Goal: Information Seeking & Learning: Find specific fact

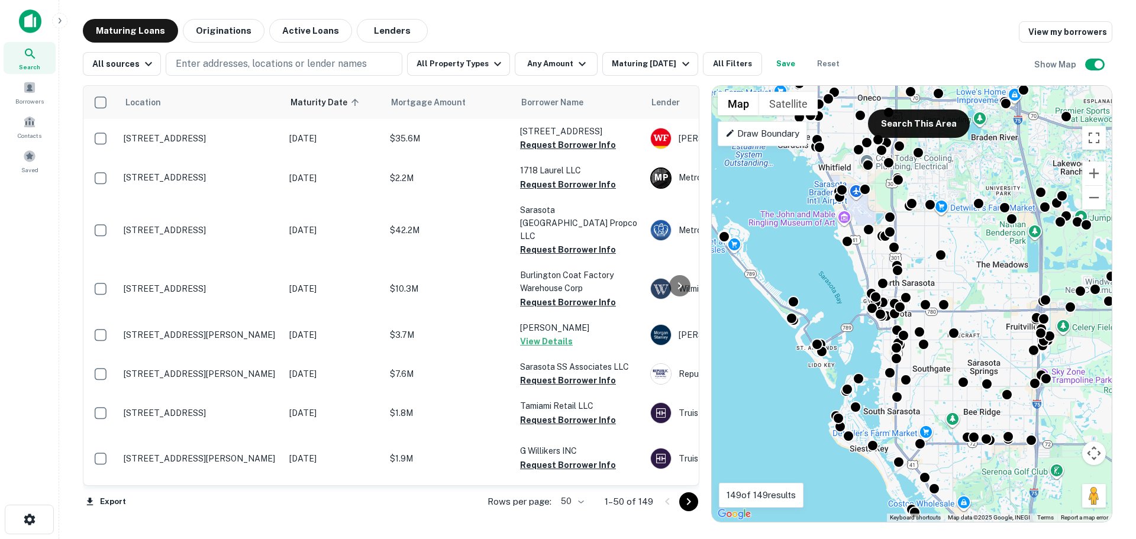
scroll to position [118, 10]
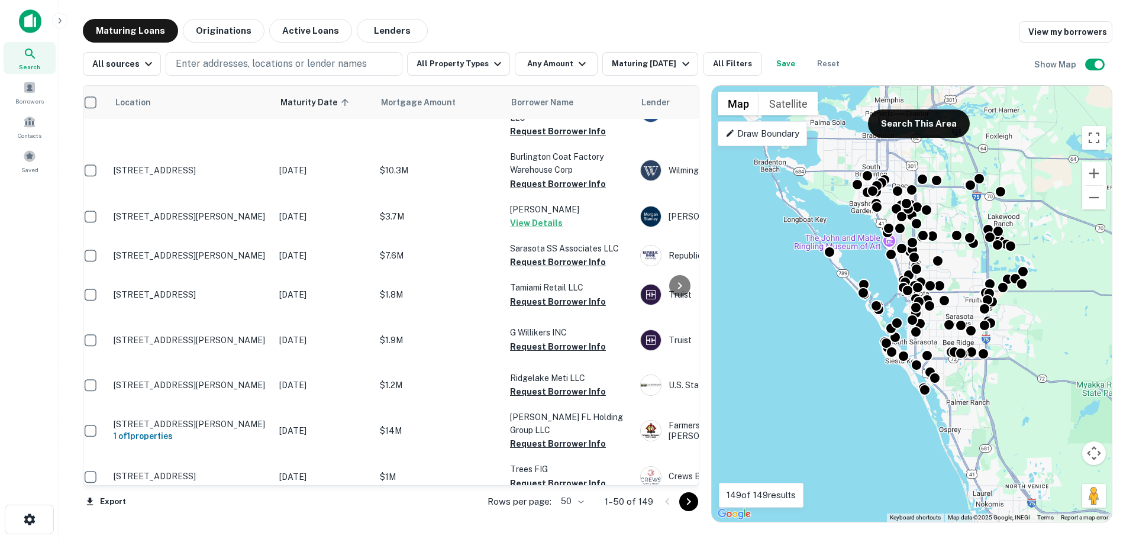
drag, startPoint x: 987, startPoint y: 247, endPoint x: 957, endPoint y: 260, distance: 33.1
click at [957, 260] on div "To activate drag with keyboard, press Alt + Enter. Once in keyboard drag state,…" at bounding box center [912, 304] width 400 height 436
click at [922, 119] on button "Search This Area" at bounding box center [919, 123] width 102 height 28
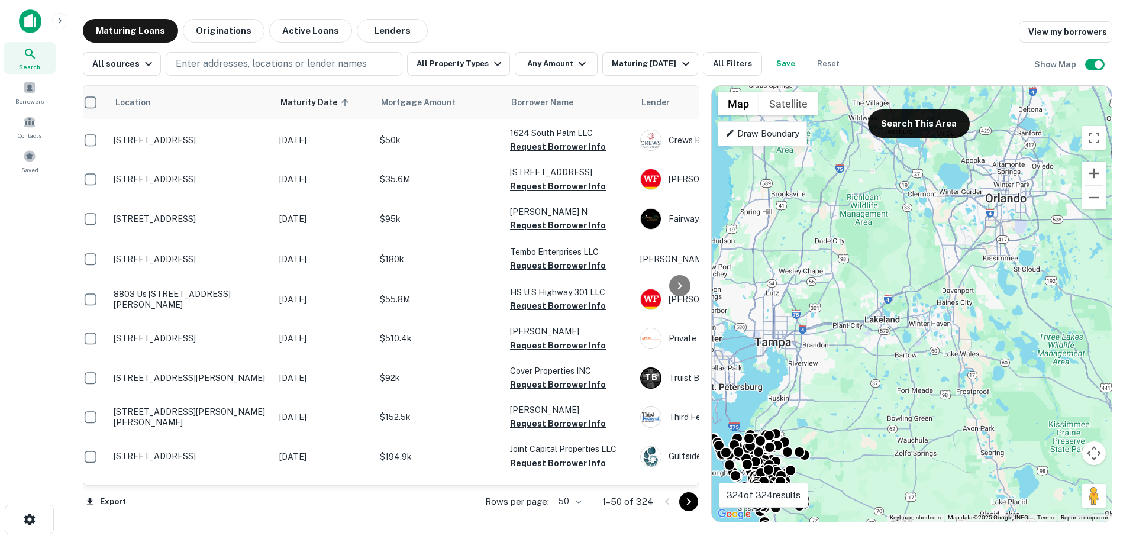
drag, startPoint x: 1052, startPoint y: 244, endPoint x: 805, endPoint y: 367, distance: 276.2
click at [805, 367] on div "To activate drag with keyboard, press Alt + Enter. Once in keyboard drag state,…" at bounding box center [912, 304] width 400 height 436
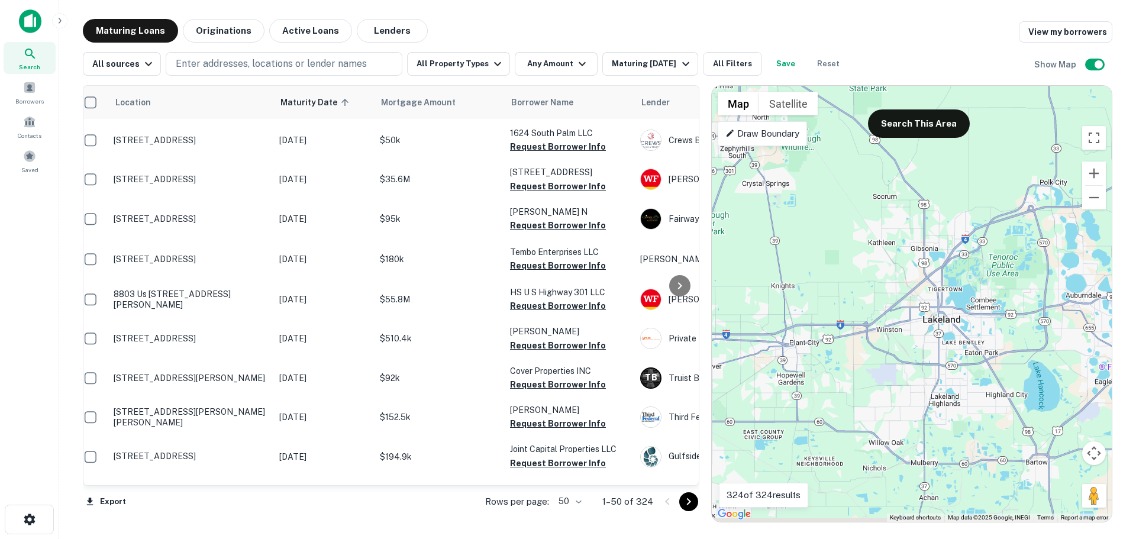
drag, startPoint x: 841, startPoint y: 319, endPoint x: 889, endPoint y: 290, distance: 56.0
click at [889, 290] on div "To activate drag with keyboard, press Alt + Enter. Once in keyboard drag state,…" at bounding box center [912, 304] width 400 height 436
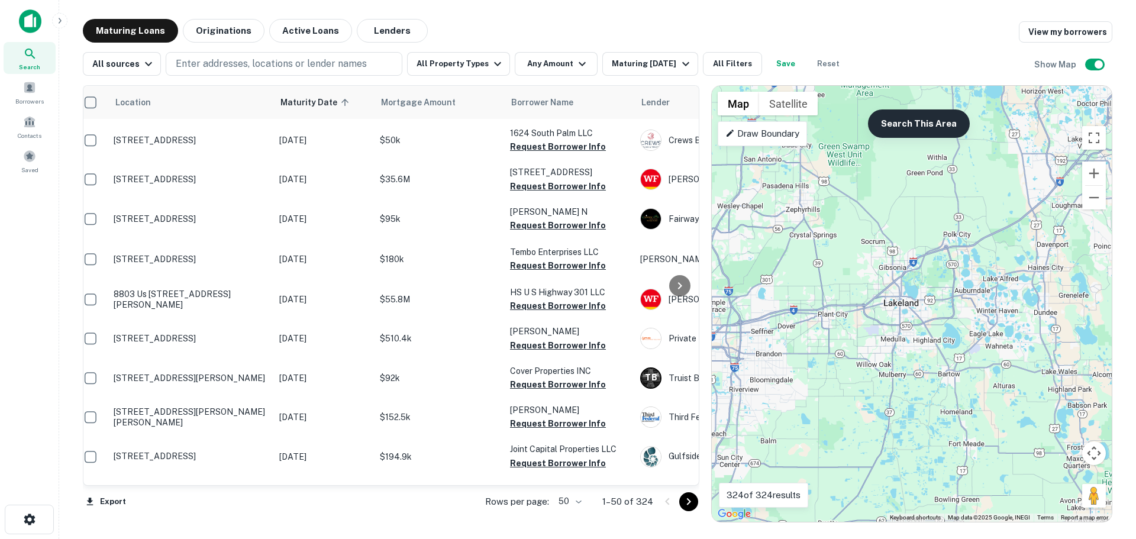
click at [909, 124] on button "Search This Area" at bounding box center [919, 123] width 102 height 28
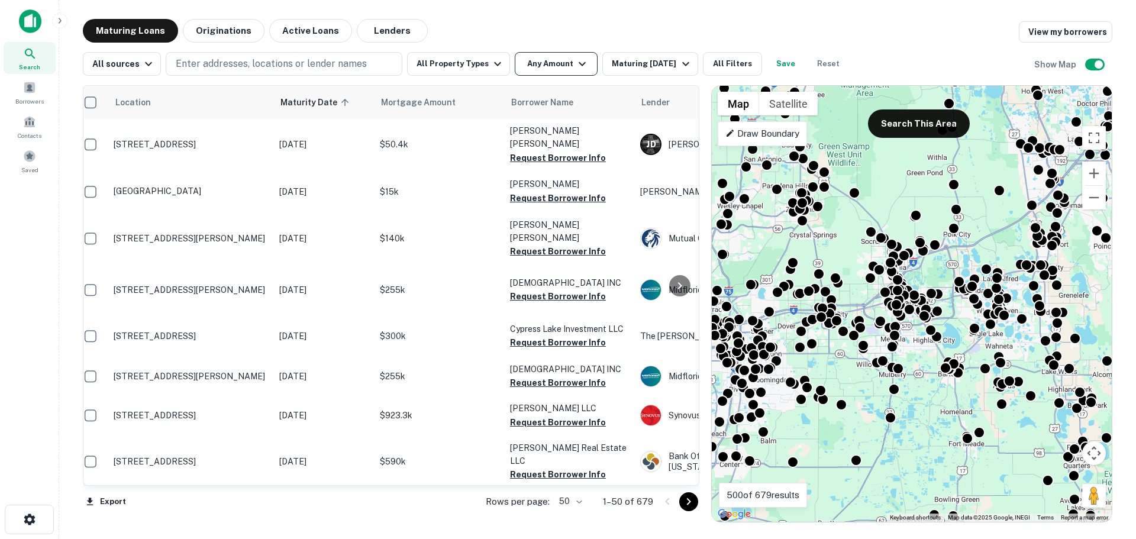
click at [576, 71] on button "Any Amount" at bounding box center [556, 64] width 83 height 24
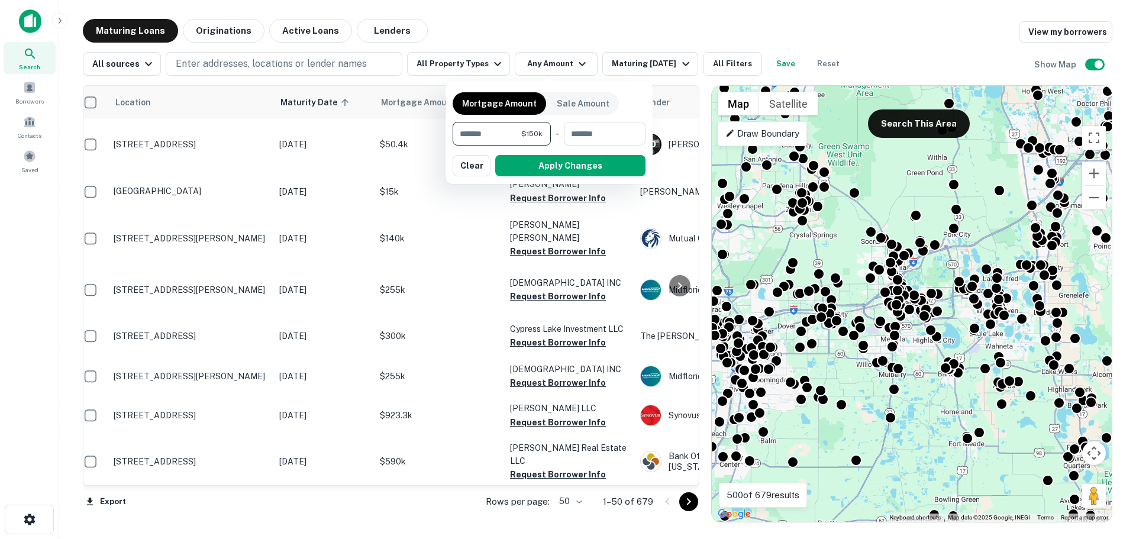
type input "*******"
click at [569, 166] on button "Apply Changes" at bounding box center [570, 165] width 150 height 21
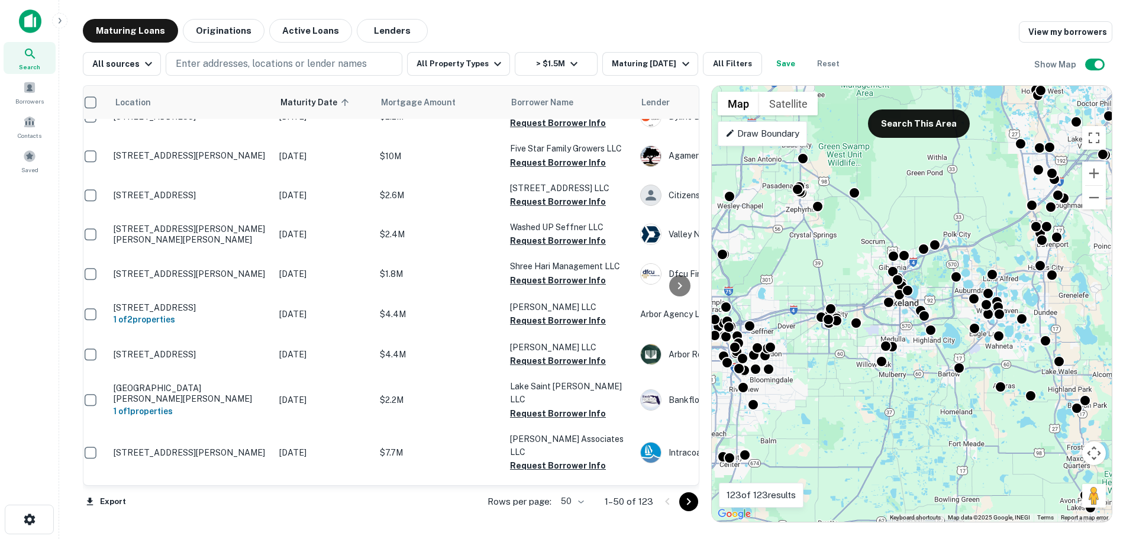
click at [686, 482] on div at bounding box center [680, 285] width 24 height 399
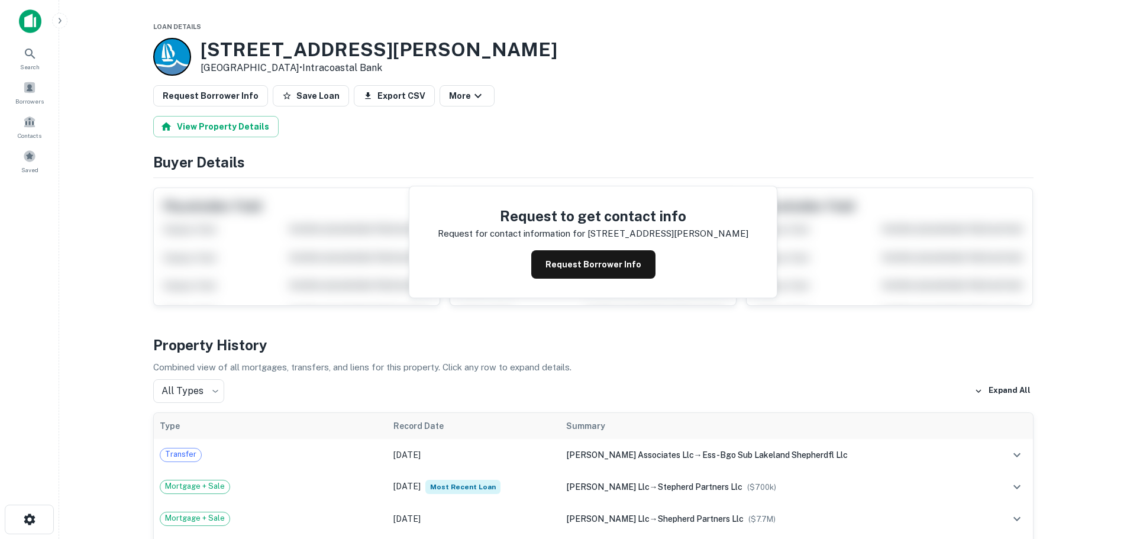
drag, startPoint x: 283, startPoint y: 67, endPoint x: 201, endPoint y: 55, distance: 83.2
click at [201, 55] on div "2035 Shepherd Rd Lakeland, FL 33811 • Intracoastal Bank" at bounding box center [379, 56] width 357 height 37
copy div "2035 Shepherd Rd Lakeland, FL 33811"
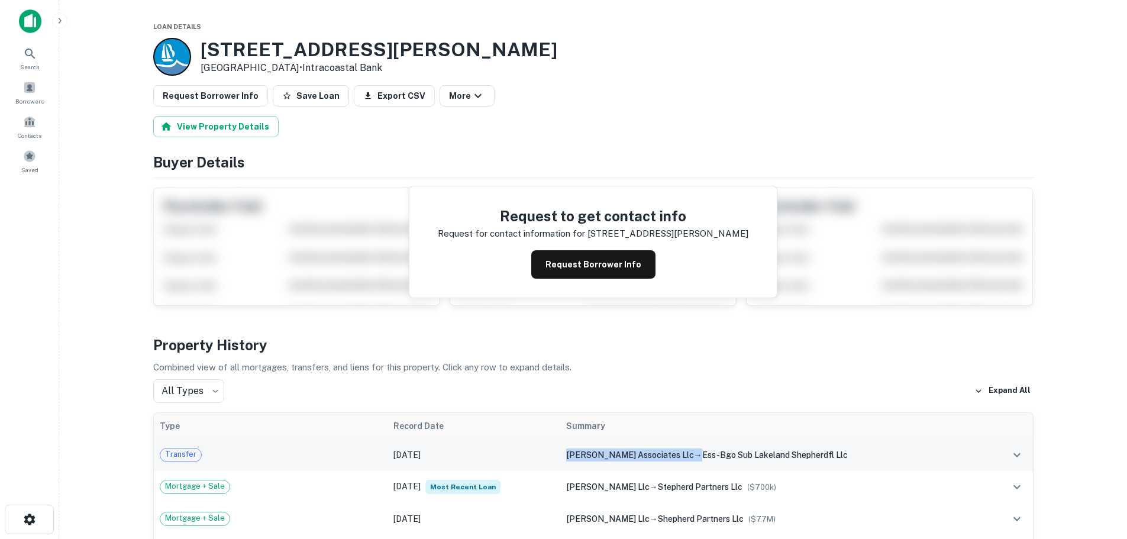
drag, startPoint x: 696, startPoint y: 456, endPoint x: 584, endPoint y: 457, distance: 111.2
click at [584, 457] on td "shepherd ss associates llc → ess-bgo sub lakeland shepherdfl llc" at bounding box center [773, 455] width 426 height 32
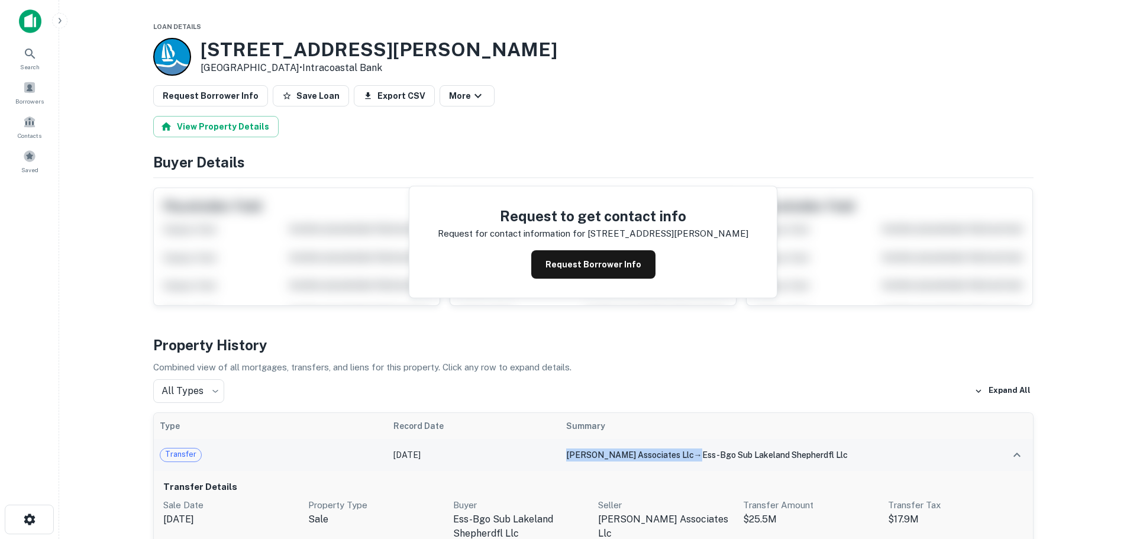
copy div "shepherd ss associates llc"
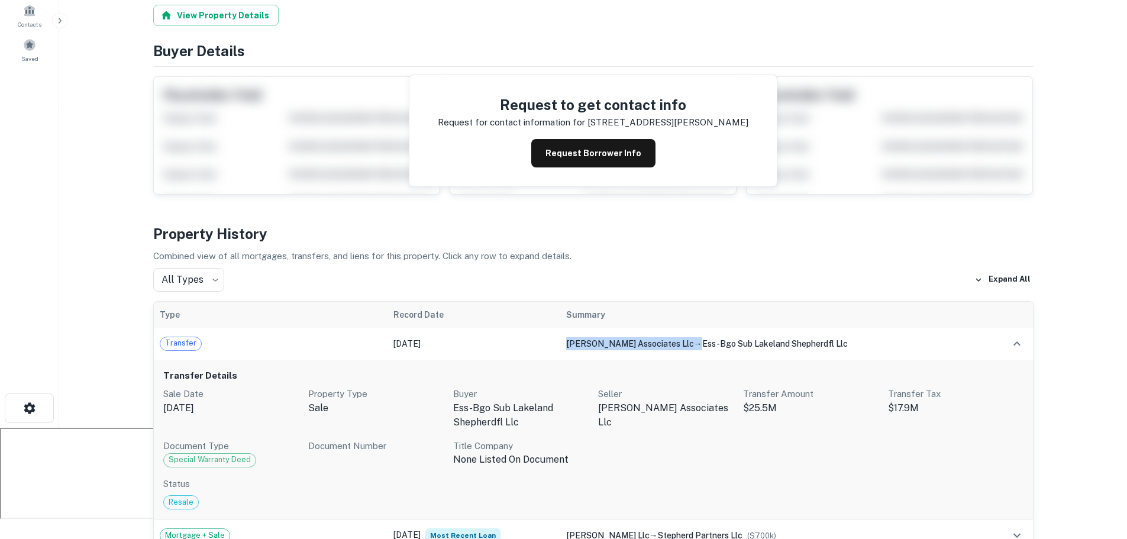
scroll to position [118, 0]
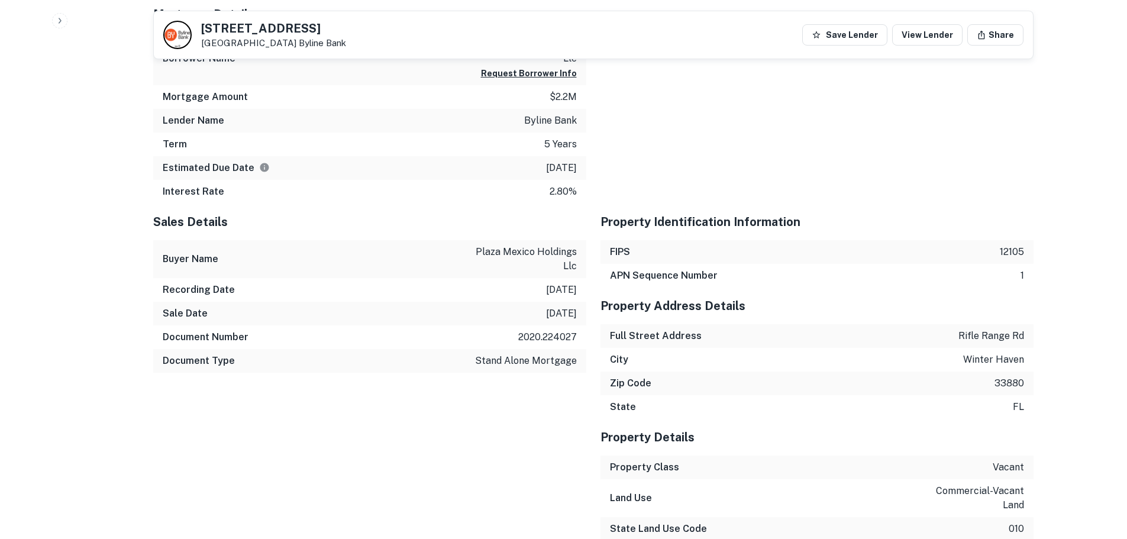
scroll to position [414, 0]
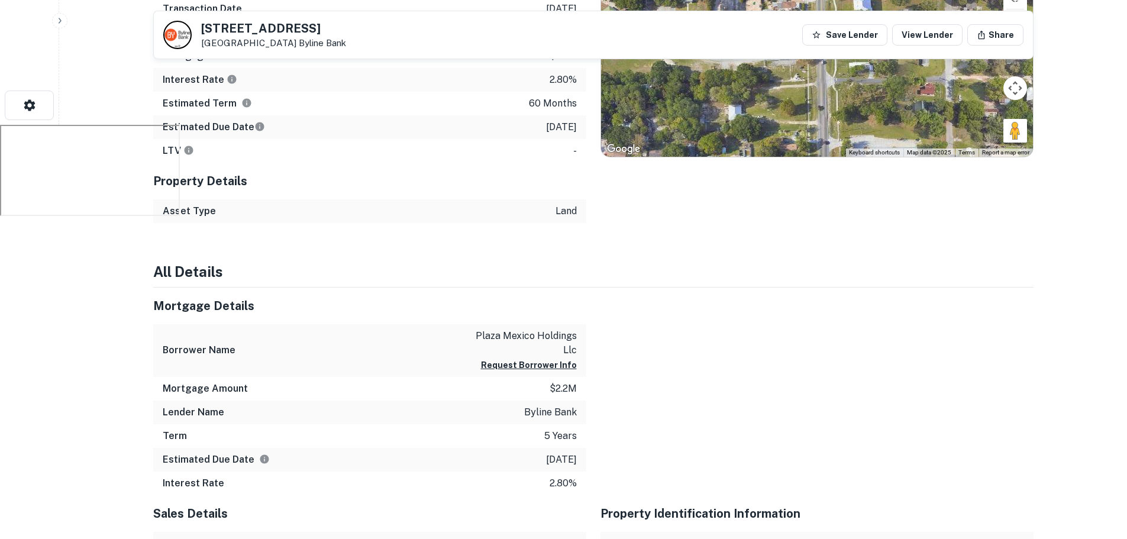
drag, startPoint x: 301, startPoint y: 43, endPoint x: 196, endPoint y: 29, distance: 105.7
click at [196, 29] on div "[STREET_ADDRESS] Byline Bank" at bounding box center [254, 35] width 183 height 28
copy div "[STREET_ADDRESS]"
